Goal: Information Seeking & Learning: Learn about a topic

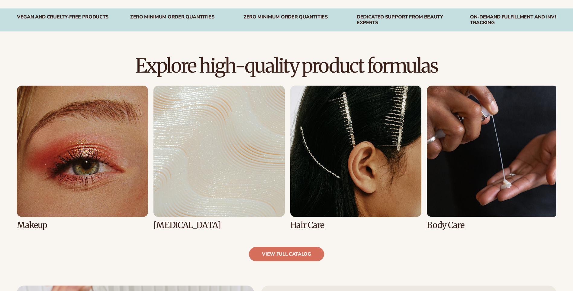
scroll to position [362, 0]
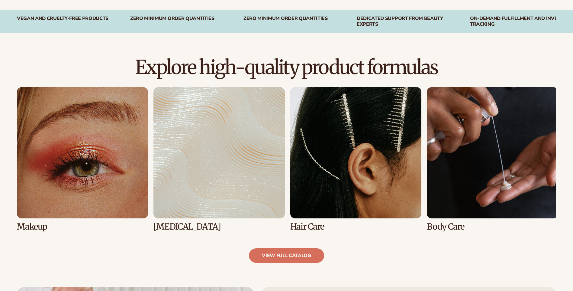
click at [336, 119] on link at bounding box center [355, 159] width 131 height 144
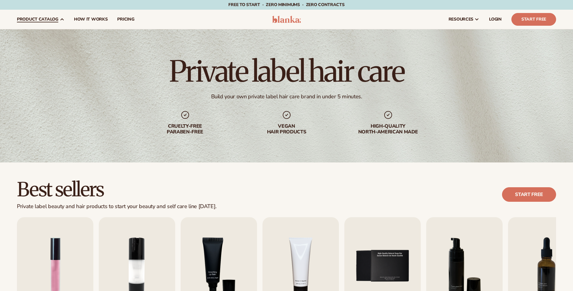
click at [54, 19] on span "product catalog" at bounding box center [37, 19] width 41 height 5
click at [295, 24] on header "Cart product catalog The Lab by [PERSON_NAME]" at bounding box center [286, 19] width 573 height 19
click at [290, 19] on img at bounding box center [286, 19] width 29 height 7
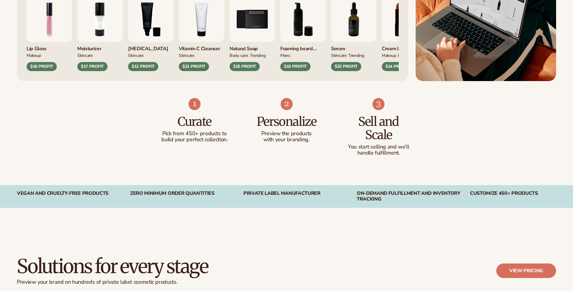
scroll to position [483, 0]
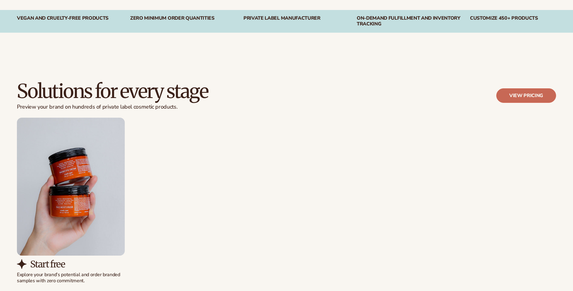
click at [531, 95] on link "View pricing" at bounding box center [526, 95] width 60 height 14
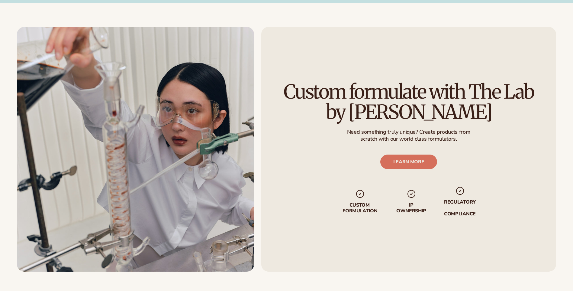
scroll to position [345, 0]
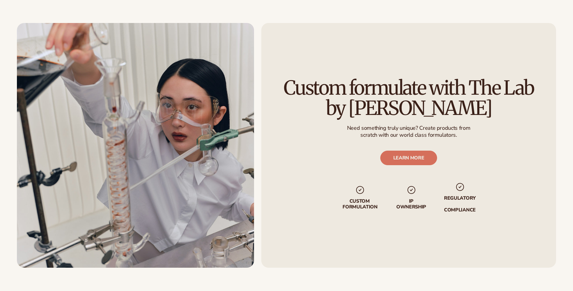
drag, startPoint x: 287, startPoint y: 94, endPoint x: 531, endPoint y: 115, distance: 244.6
click at [531, 115] on h2 "Custom formulate with The Lab by Blanka" at bounding box center [408, 98] width 261 height 40
drag, startPoint x: 531, startPoint y: 115, endPoint x: 340, endPoint y: 102, distance: 191.0
click at [340, 102] on h2 "Custom formulate with The Lab by Blanka" at bounding box center [408, 98] width 261 height 40
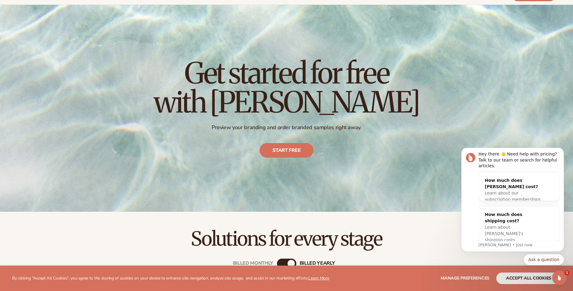
scroll to position [0, 0]
